Goal: Transaction & Acquisition: Purchase product/service

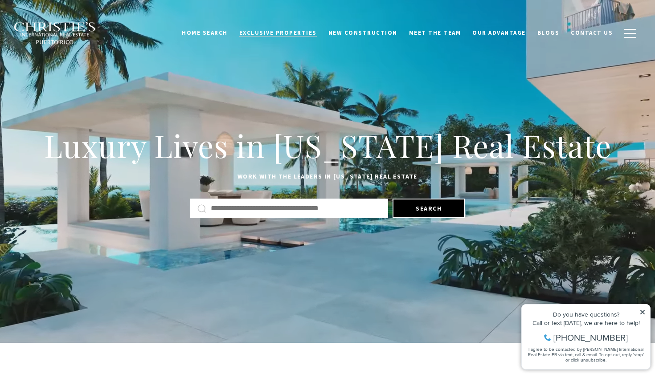
click at [303, 31] on span "Exclusive Properties" at bounding box center [278, 33] width 78 height 8
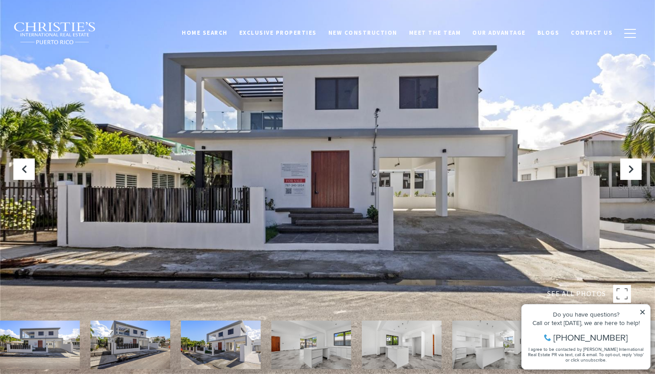
click at [453, 174] on div at bounding box center [327, 187] width 655 height 374
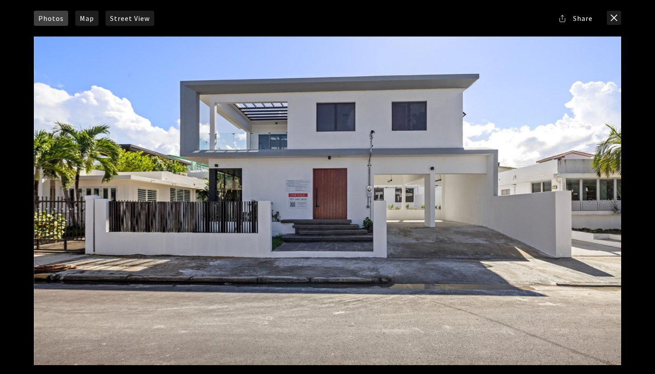
click at [606, 224] on div at bounding box center [328, 201] width 588 height 329
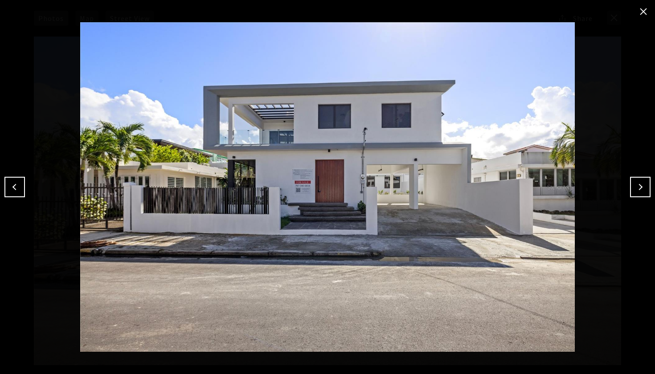
click at [637, 185] on button "Next" at bounding box center [640, 187] width 21 height 21
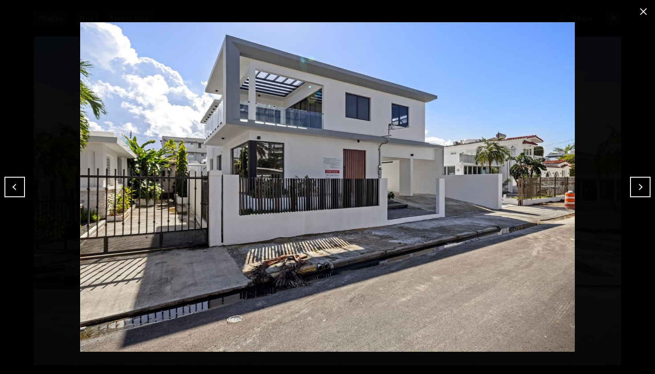
click at [637, 185] on button "Next" at bounding box center [640, 187] width 21 height 21
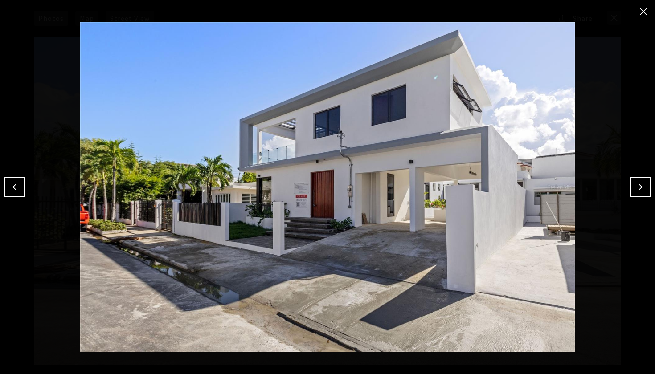
click at [637, 185] on button "Next" at bounding box center [640, 187] width 21 height 21
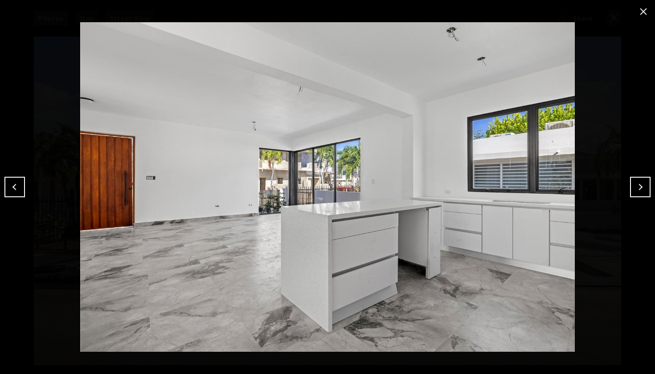
click at [637, 185] on button "Next" at bounding box center [640, 187] width 21 height 21
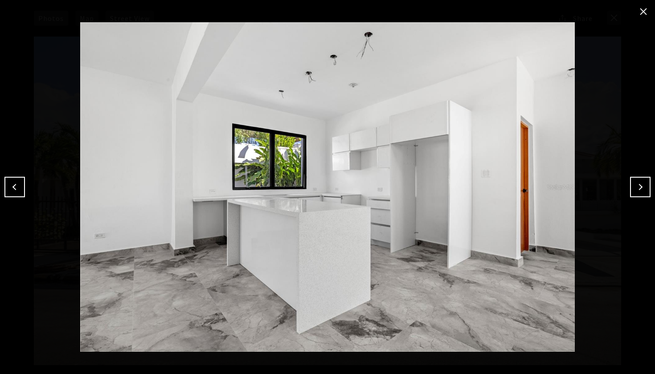
click at [637, 185] on button "Next" at bounding box center [640, 187] width 21 height 21
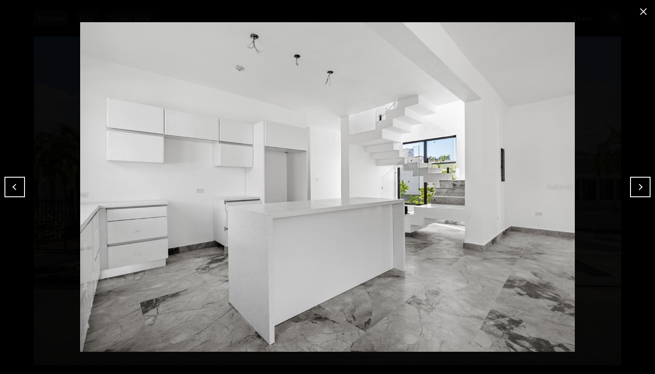
click at [637, 185] on button "Next" at bounding box center [640, 187] width 21 height 21
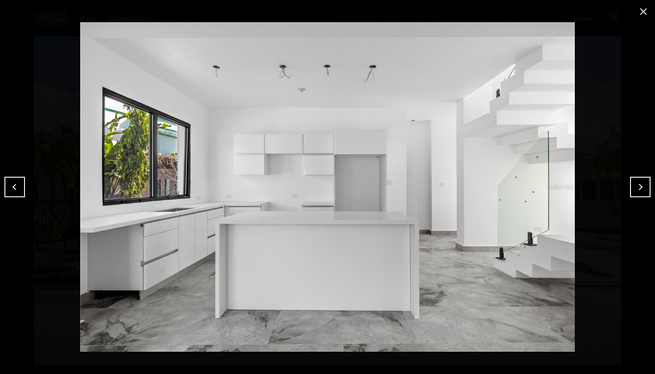
click at [637, 185] on button "Next" at bounding box center [640, 187] width 21 height 21
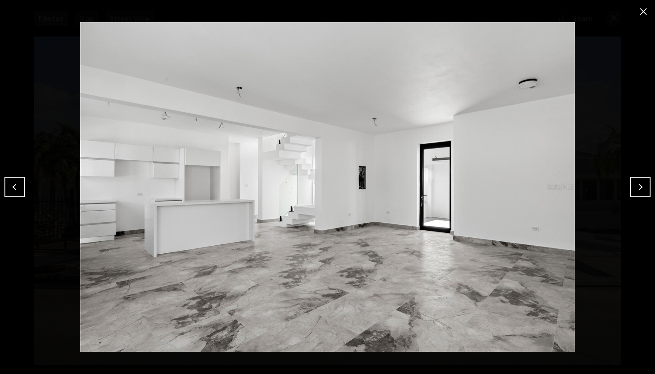
click at [637, 185] on button "Next" at bounding box center [640, 187] width 21 height 21
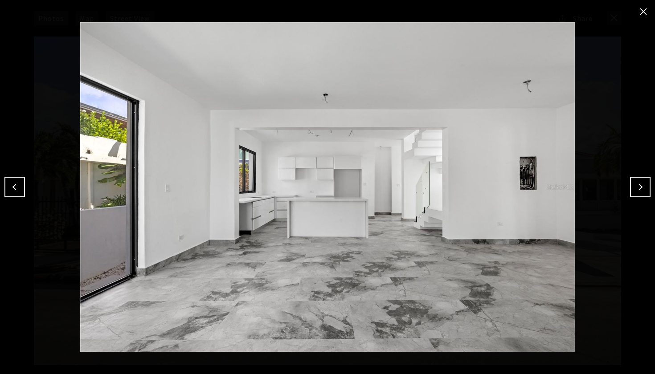
click at [637, 185] on button "Next" at bounding box center [640, 187] width 21 height 21
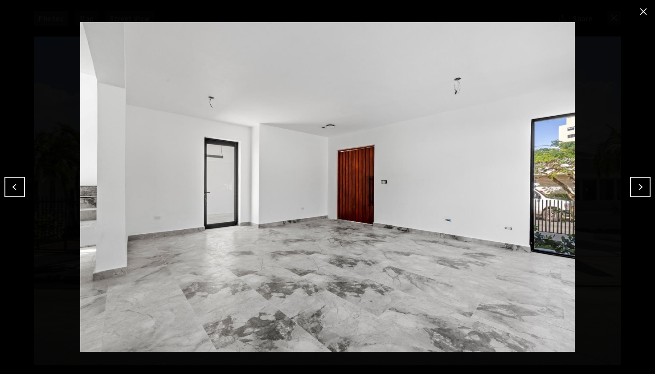
click at [637, 185] on button "Next" at bounding box center [640, 187] width 21 height 21
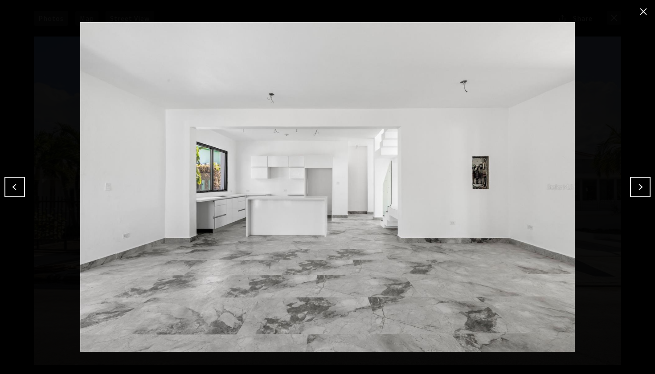
click at [637, 185] on button "Next" at bounding box center [640, 187] width 21 height 21
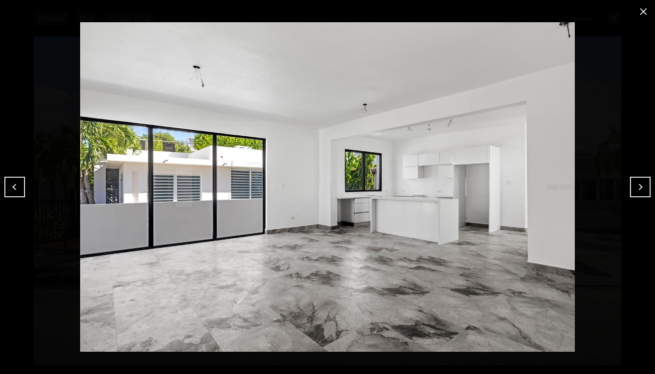
click at [637, 185] on button "Next" at bounding box center [640, 187] width 21 height 21
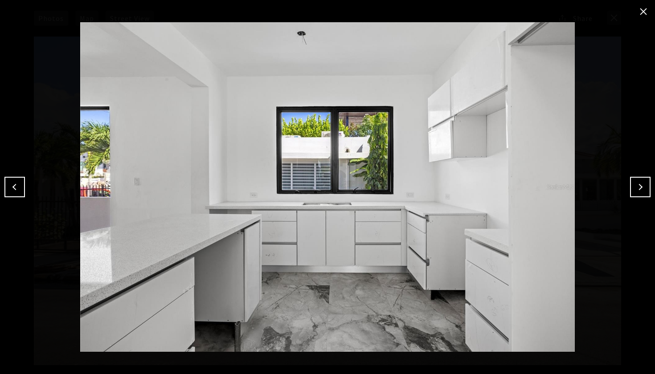
click at [637, 185] on button "Next" at bounding box center [640, 187] width 21 height 21
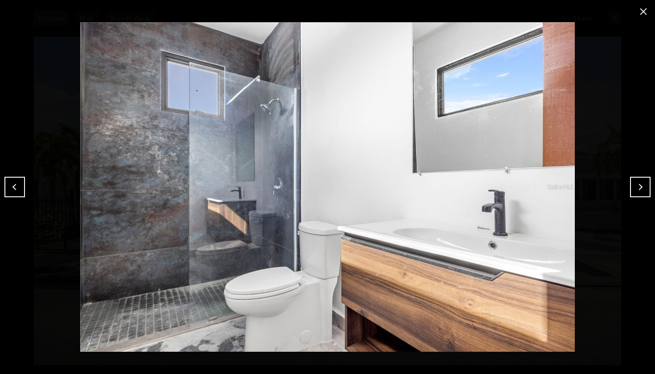
click at [637, 185] on button "Next" at bounding box center [640, 187] width 21 height 21
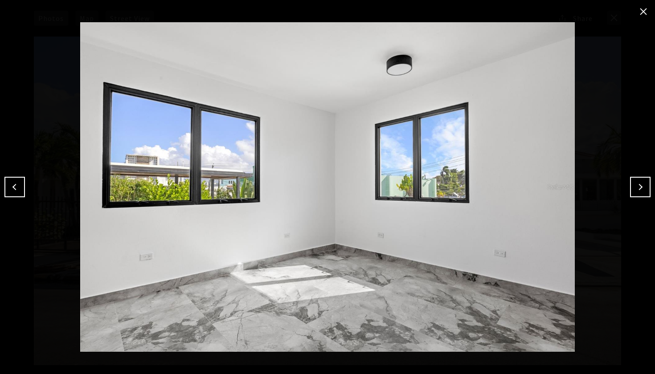
click at [637, 185] on button "Next" at bounding box center [640, 187] width 21 height 21
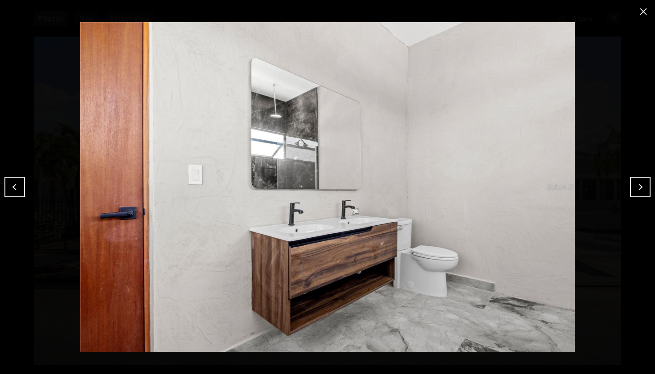
click at [637, 185] on button "Next" at bounding box center [640, 187] width 21 height 21
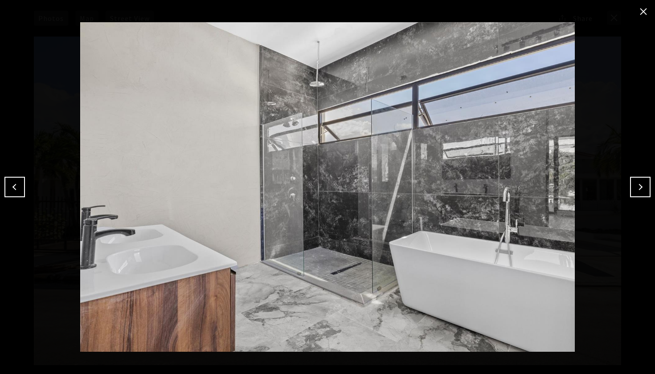
click at [637, 185] on button "Next" at bounding box center [640, 187] width 21 height 21
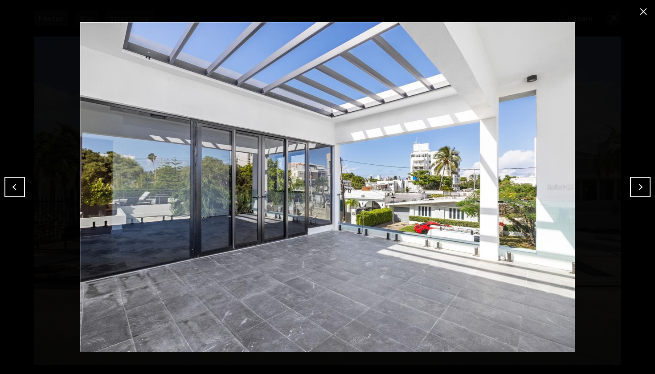
click at [637, 185] on button "Next" at bounding box center [640, 187] width 21 height 21
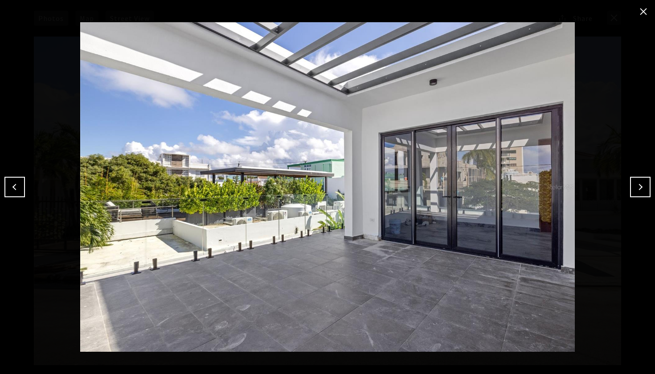
click at [637, 185] on button "Next" at bounding box center [640, 187] width 21 height 21
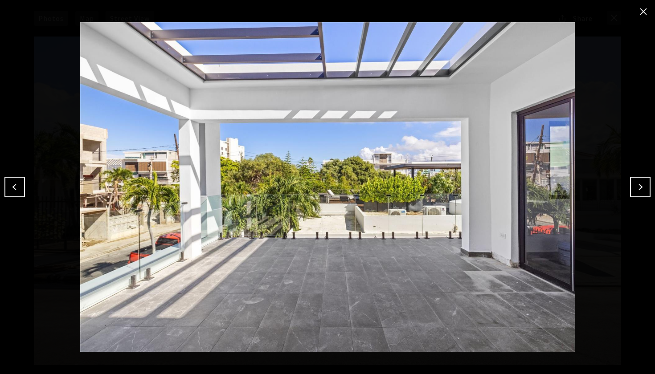
click at [637, 185] on button "Next" at bounding box center [640, 187] width 21 height 21
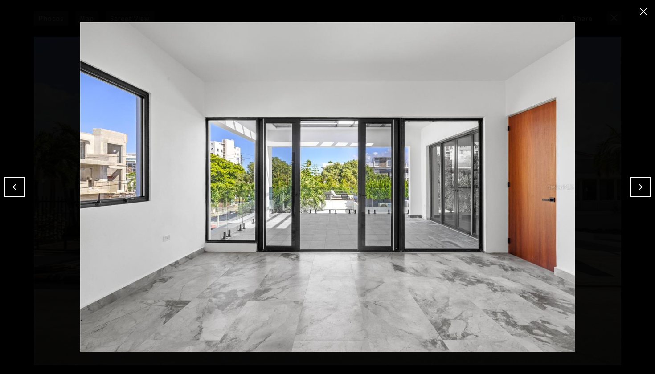
click at [637, 185] on button "Next" at bounding box center [640, 187] width 21 height 21
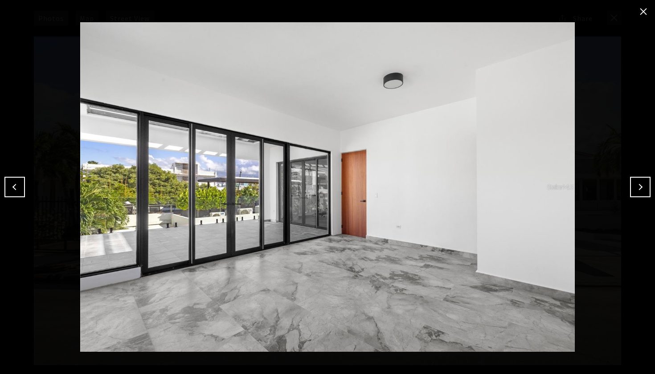
click at [637, 185] on button "Next" at bounding box center [640, 187] width 21 height 21
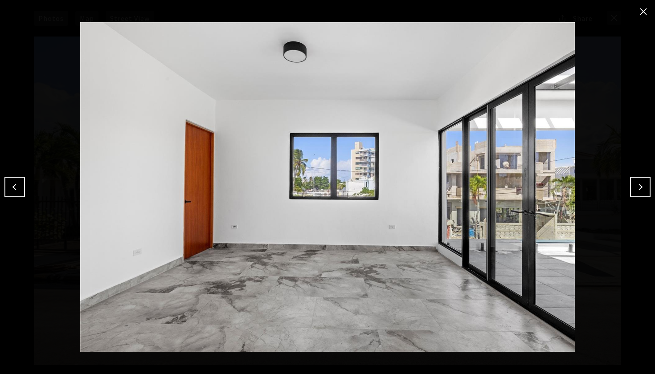
click at [637, 185] on button "Next" at bounding box center [640, 187] width 21 height 21
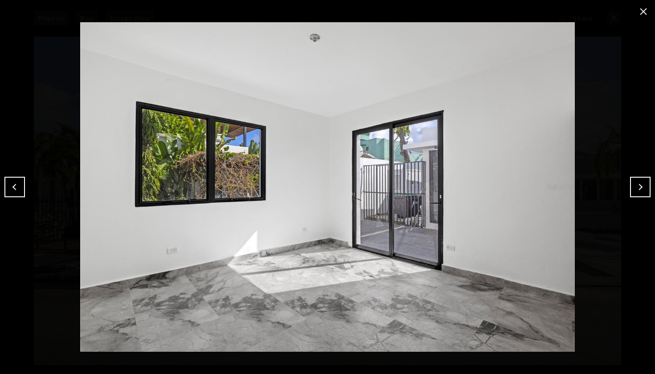
click at [637, 185] on button "Next" at bounding box center [640, 187] width 21 height 21
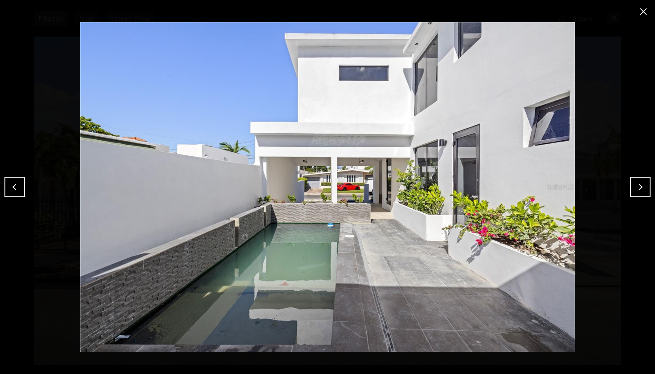
click at [637, 185] on button "Next" at bounding box center [640, 187] width 21 height 21
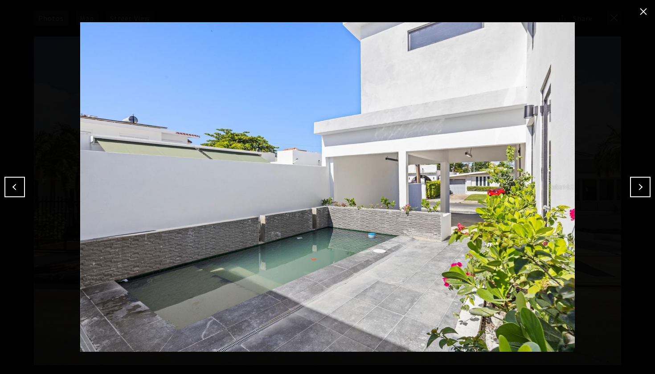
click at [637, 185] on button "Next" at bounding box center [640, 187] width 21 height 21
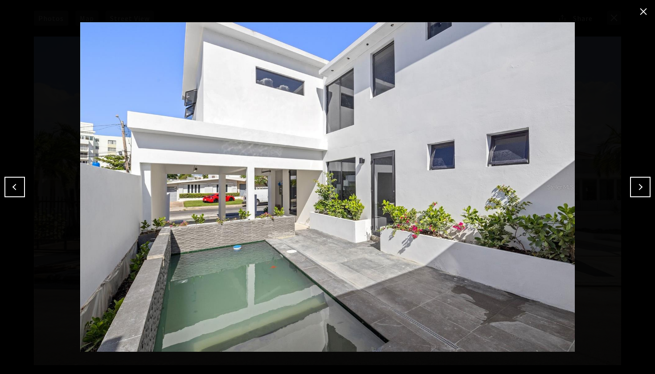
click at [637, 185] on button "Next" at bounding box center [640, 187] width 21 height 21
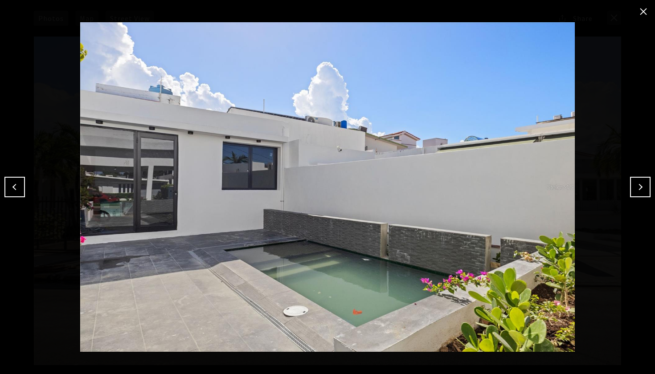
click at [637, 185] on button "Next" at bounding box center [640, 187] width 21 height 21
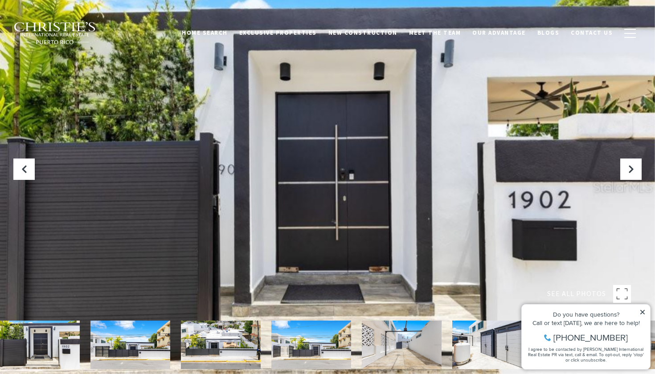
click at [347, 206] on div at bounding box center [327, 187] width 655 height 374
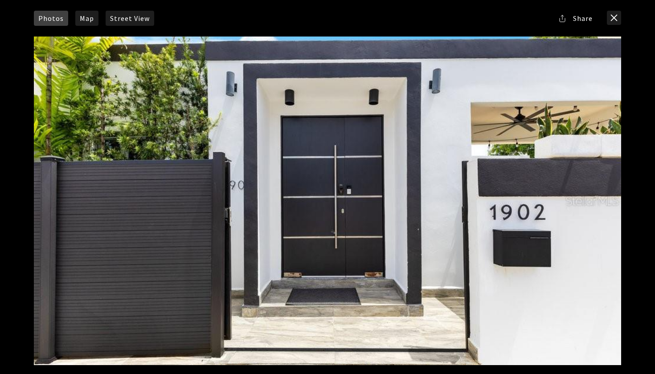
click at [583, 213] on div at bounding box center [328, 201] width 588 height 329
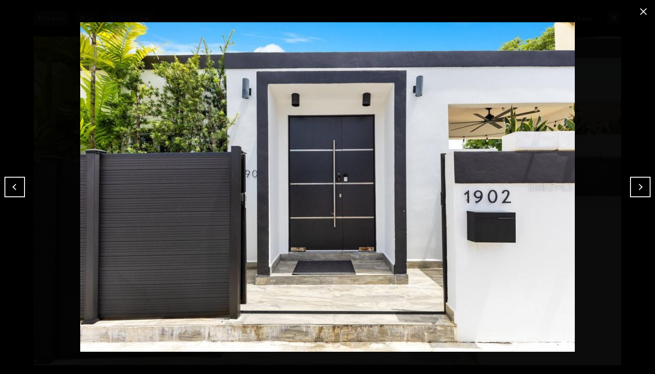
click at [643, 189] on button "Next" at bounding box center [640, 187] width 21 height 21
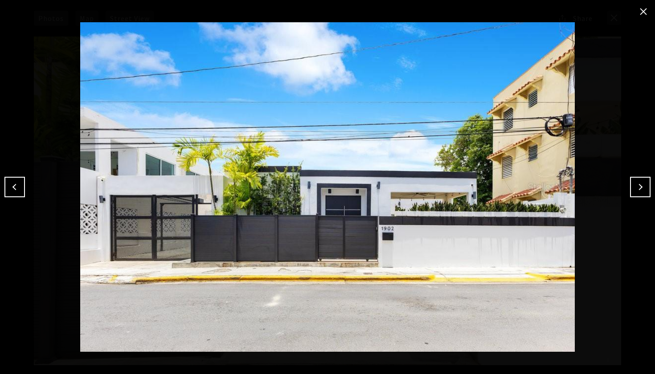
click at [643, 189] on button "Next" at bounding box center [640, 187] width 21 height 21
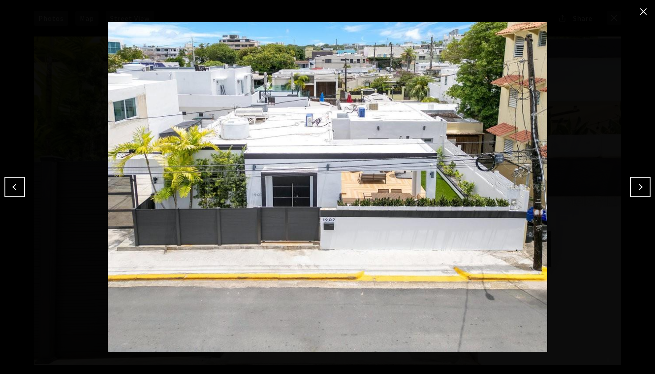
click at [643, 189] on button "Next" at bounding box center [640, 187] width 21 height 21
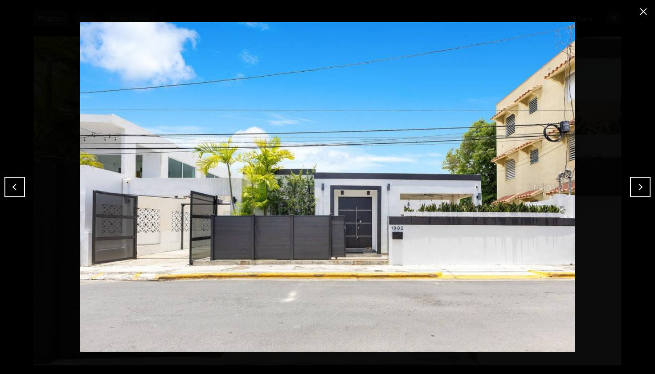
click at [643, 189] on button "Next" at bounding box center [640, 187] width 21 height 21
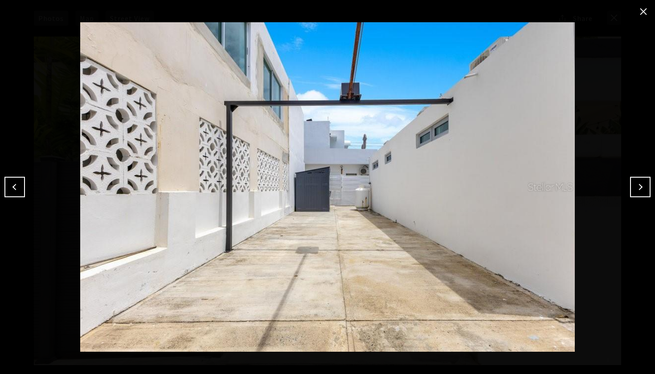
click at [643, 189] on button "Next" at bounding box center [640, 187] width 21 height 21
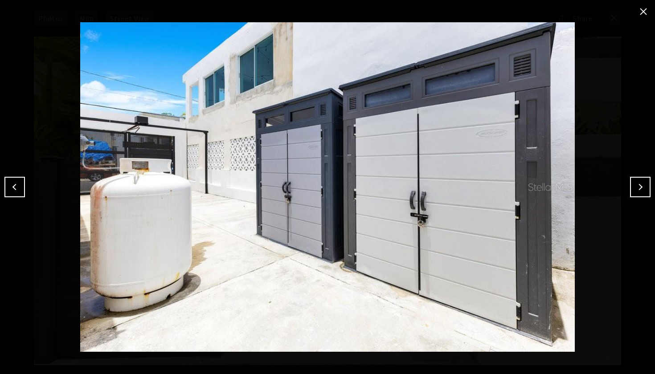
click at [643, 189] on button "Next" at bounding box center [640, 187] width 21 height 21
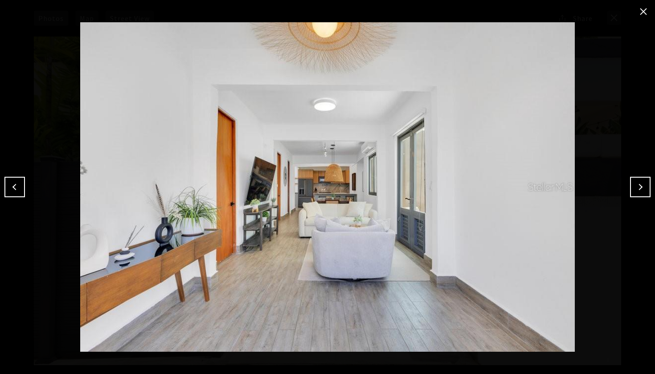
click at [643, 189] on button "Next" at bounding box center [640, 187] width 21 height 21
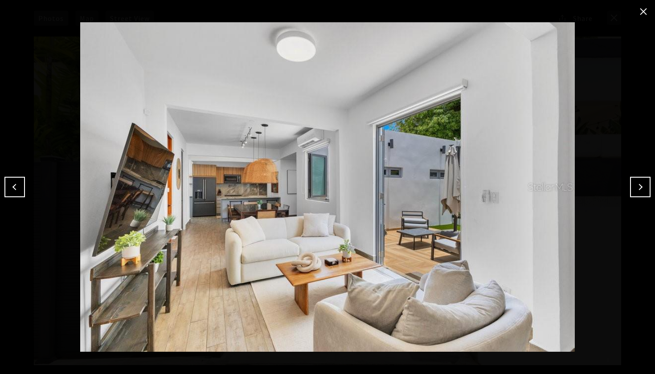
click at [643, 189] on button "Next" at bounding box center [640, 187] width 21 height 21
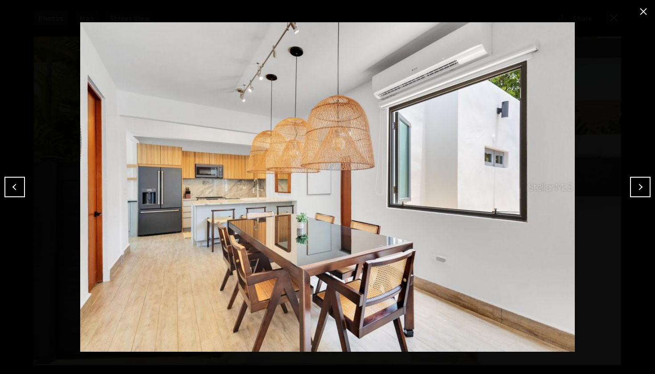
click at [643, 189] on button "Next" at bounding box center [640, 187] width 21 height 21
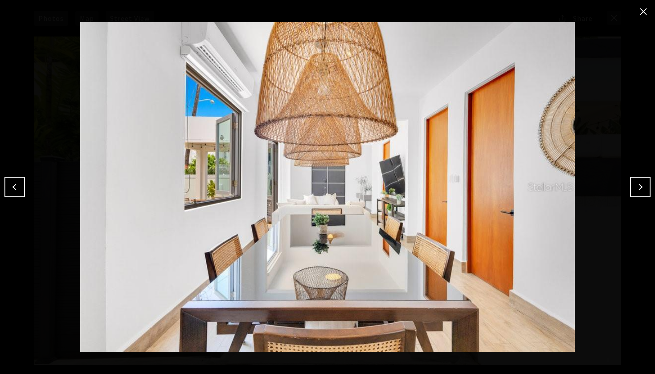
click at [643, 189] on button "Next" at bounding box center [640, 187] width 21 height 21
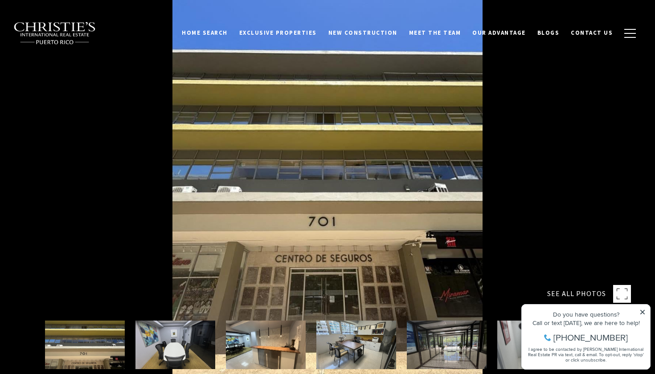
click at [342, 173] on div at bounding box center [327, 187] width 655 height 374
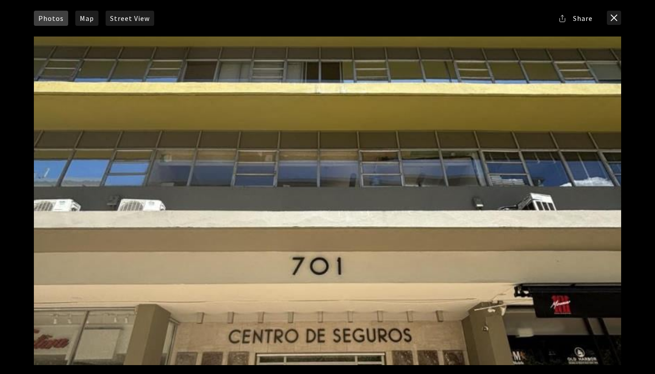
click at [524, 188] on div at bounding box center [328, 201] width 588 height 329
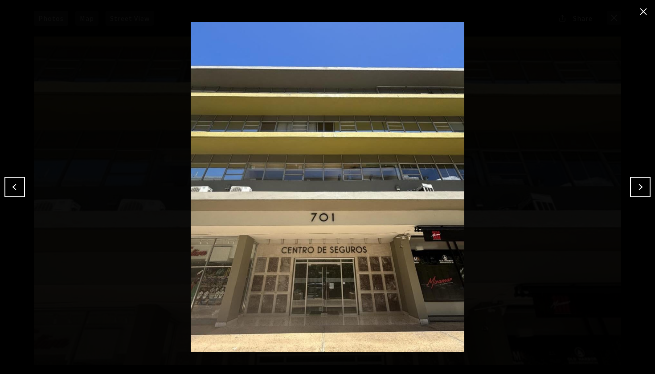
click at [646, 184] on button "Next" at bounding box center [640, 187] width 21 height 21
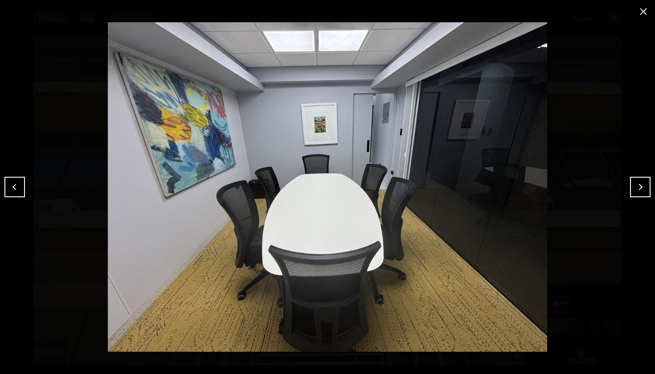
click at [646, 184] on button "Next" at bounding box center [640, 187] width 21 height 21
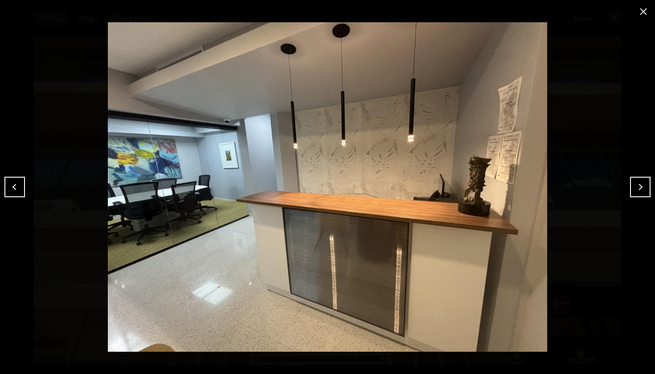
click at [646, 184] on button "Next" at bounding box center [640, 187] width 21 height 21
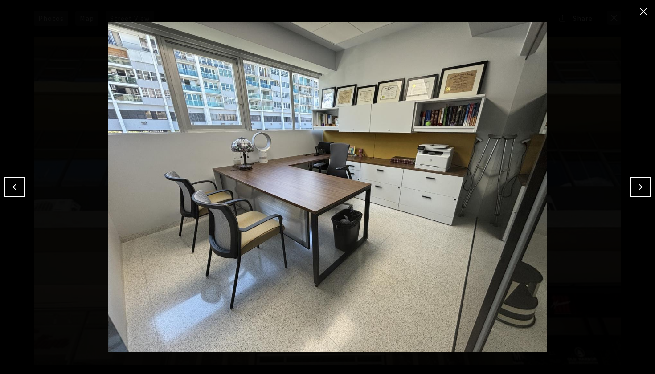
click at [646, 184] on button "Next" at bounding box center [640, 187] width 21 height 21
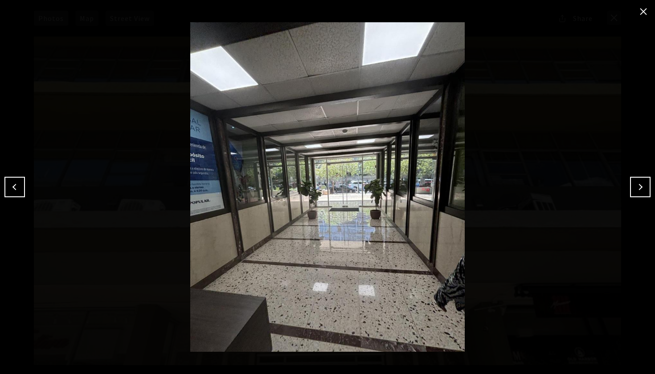
click at [646, 184] on button "Next" at bounding box center [640, 187] width 21 height 21
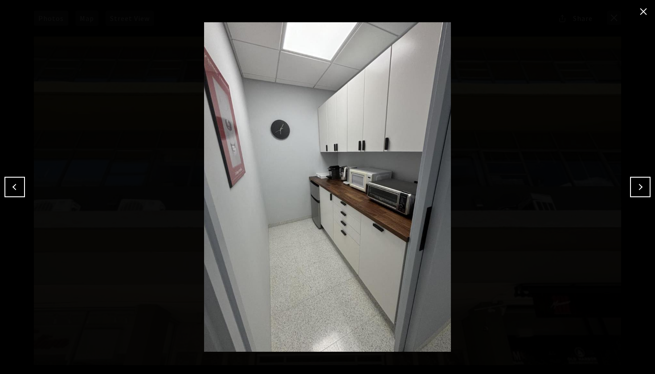
click at [646, 184] on button "Next" at bounding box center [640, 187] width 21 height 21
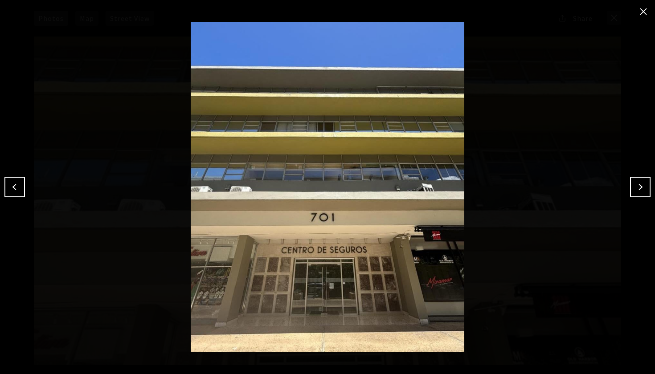
click at [646, 185] on button "Next" at bounding box center [640, 187] width 21 height 21
